Goal: Find specific page/section: Find specific page/section

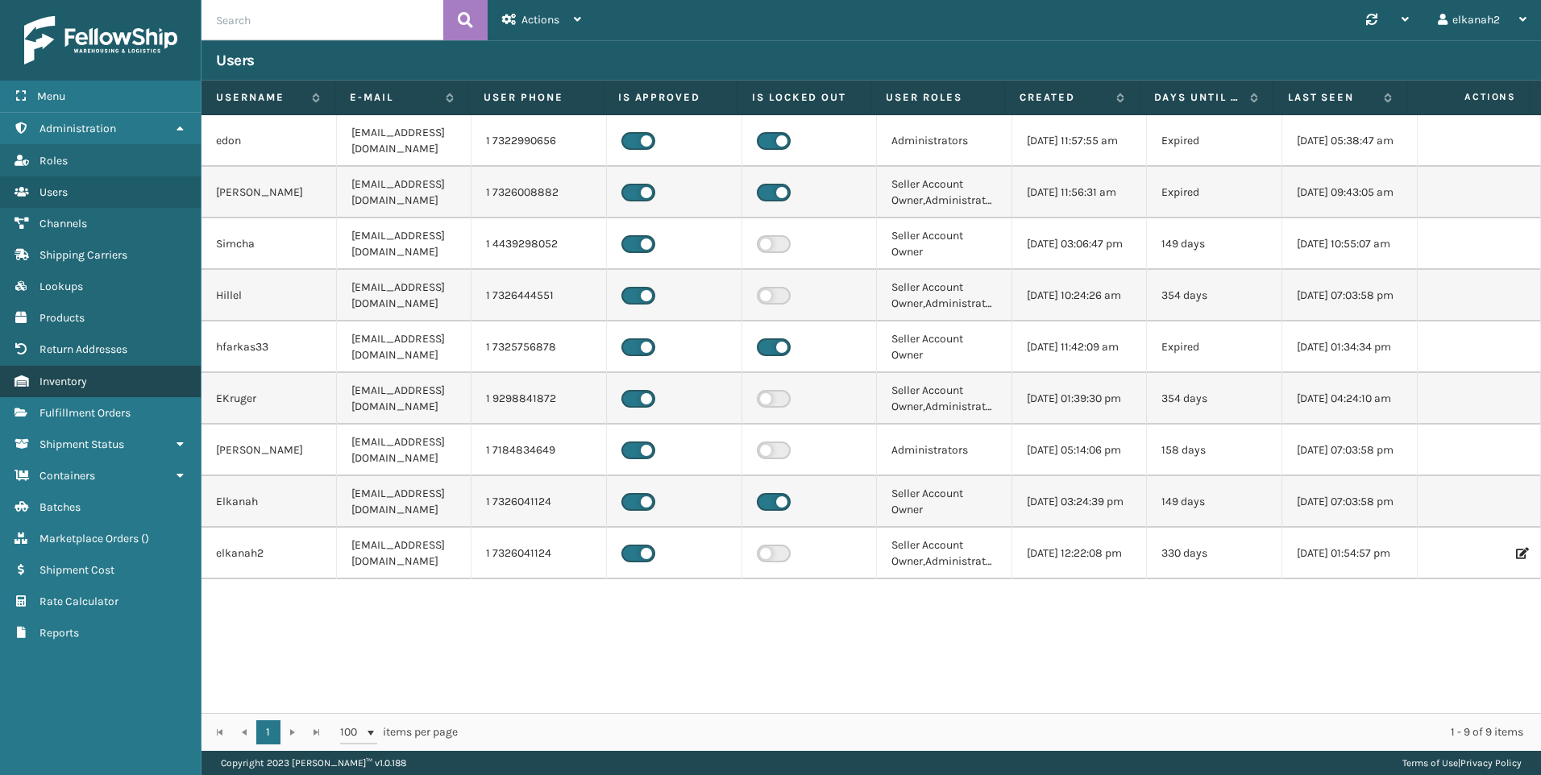
click at [69, 376] on span "Inventory" at bounding box center [63, 382] width 48 height 14
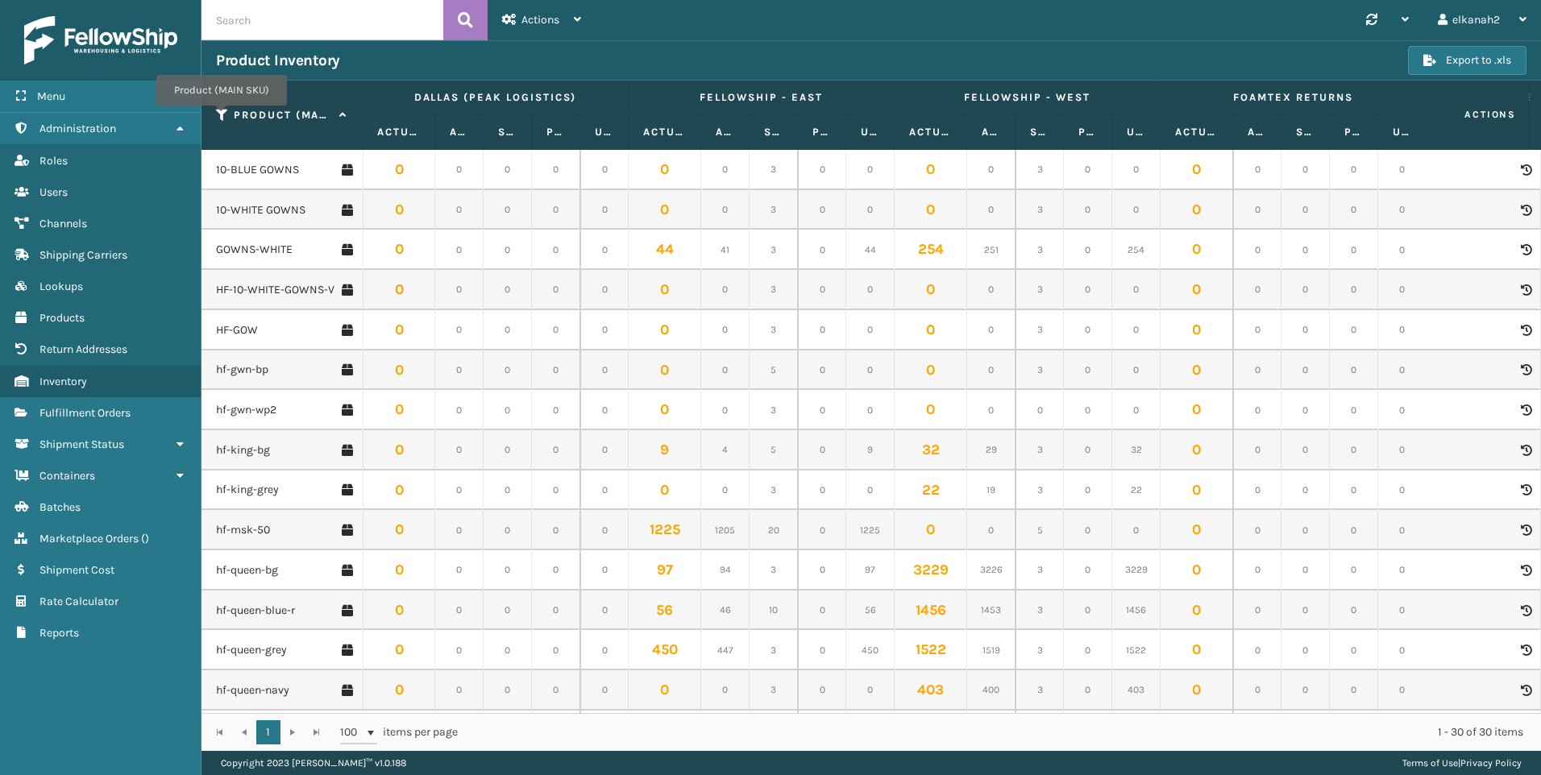
click at [221, 117] on icon at bounding box center [222, 115] width 13 height 15
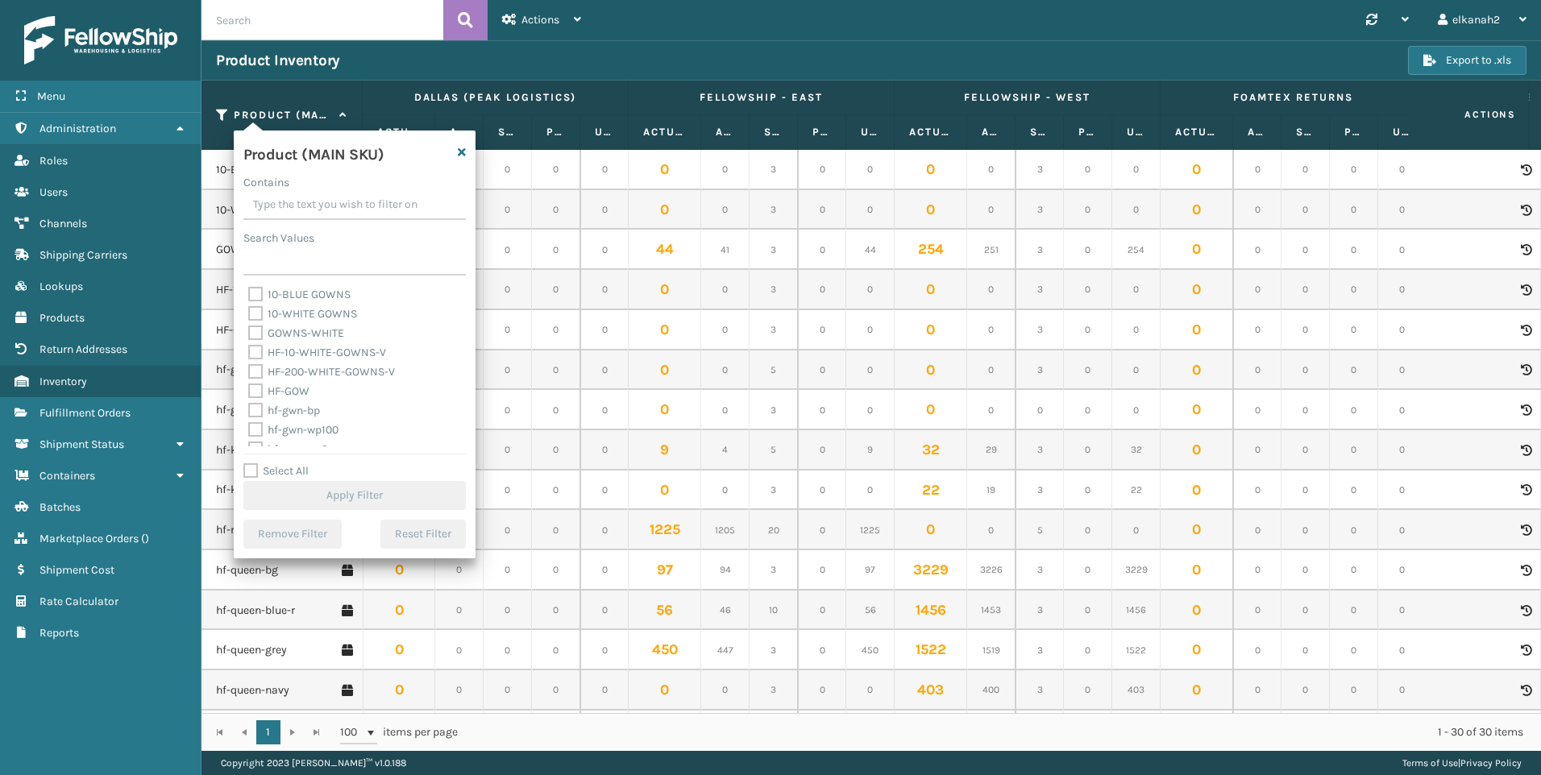
click at [260, 211] on input "Contains" at bounding box center [354, 205] width 222 height 29
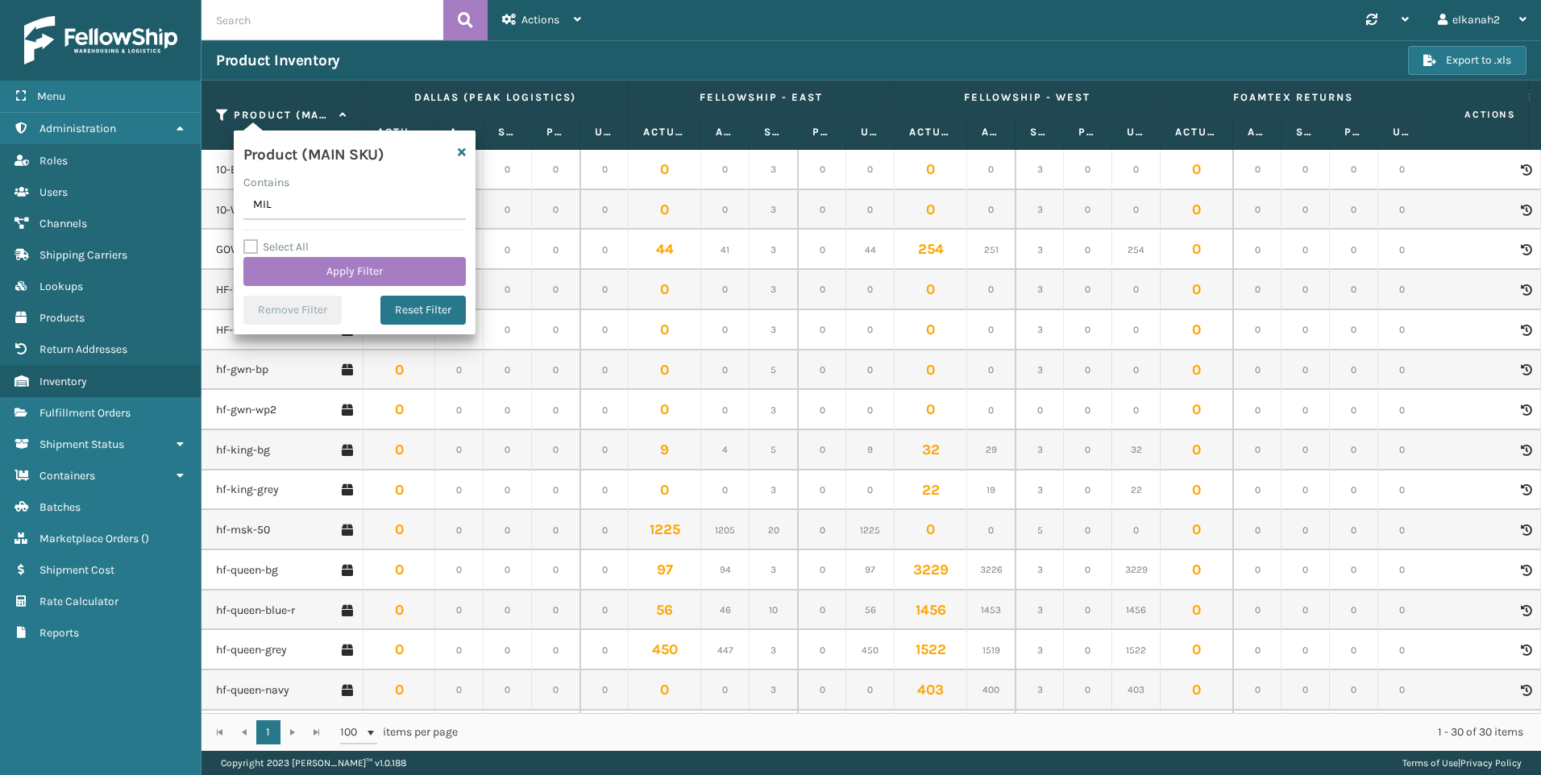
type input "MIL-"
